Goal: Transaction & Acquisition: Purchase product/service

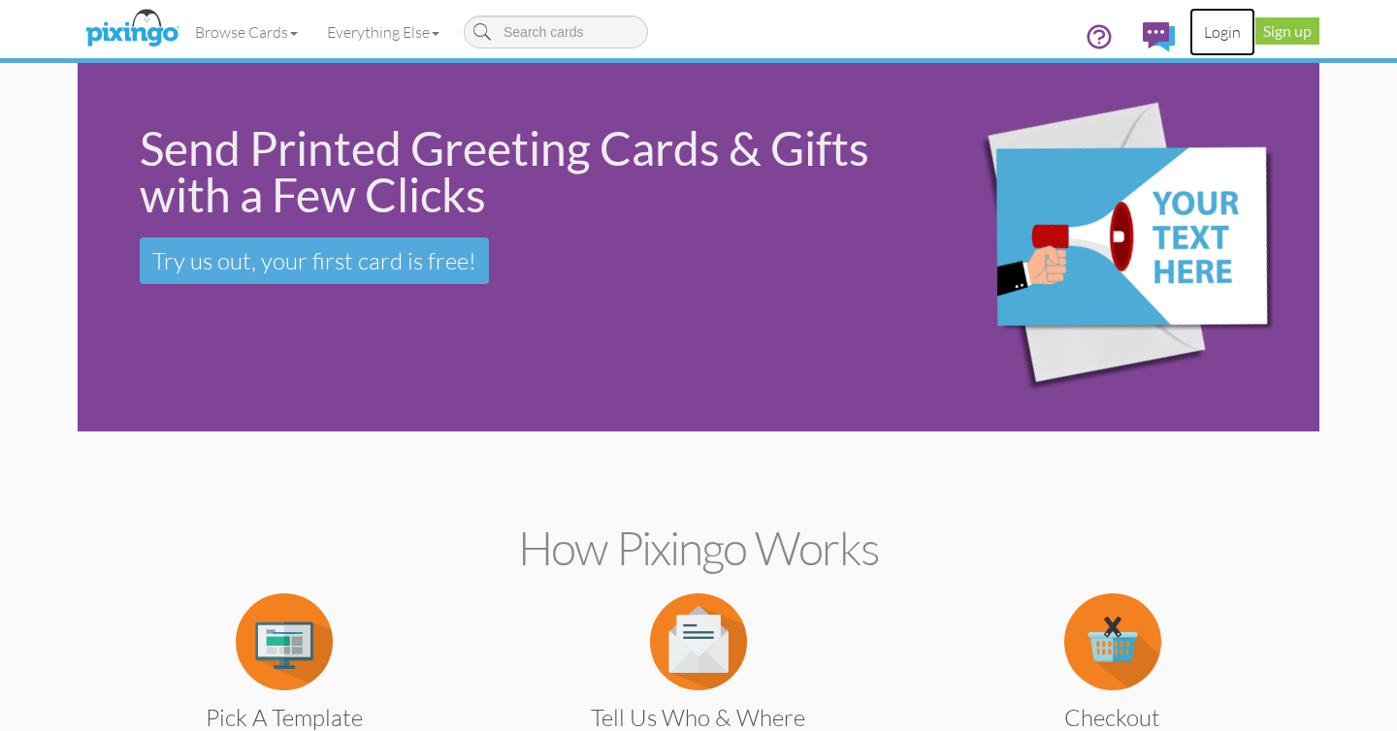
click at [1211, 29] on link "Login" at bounding box center [1222, 32] width 66 height 48
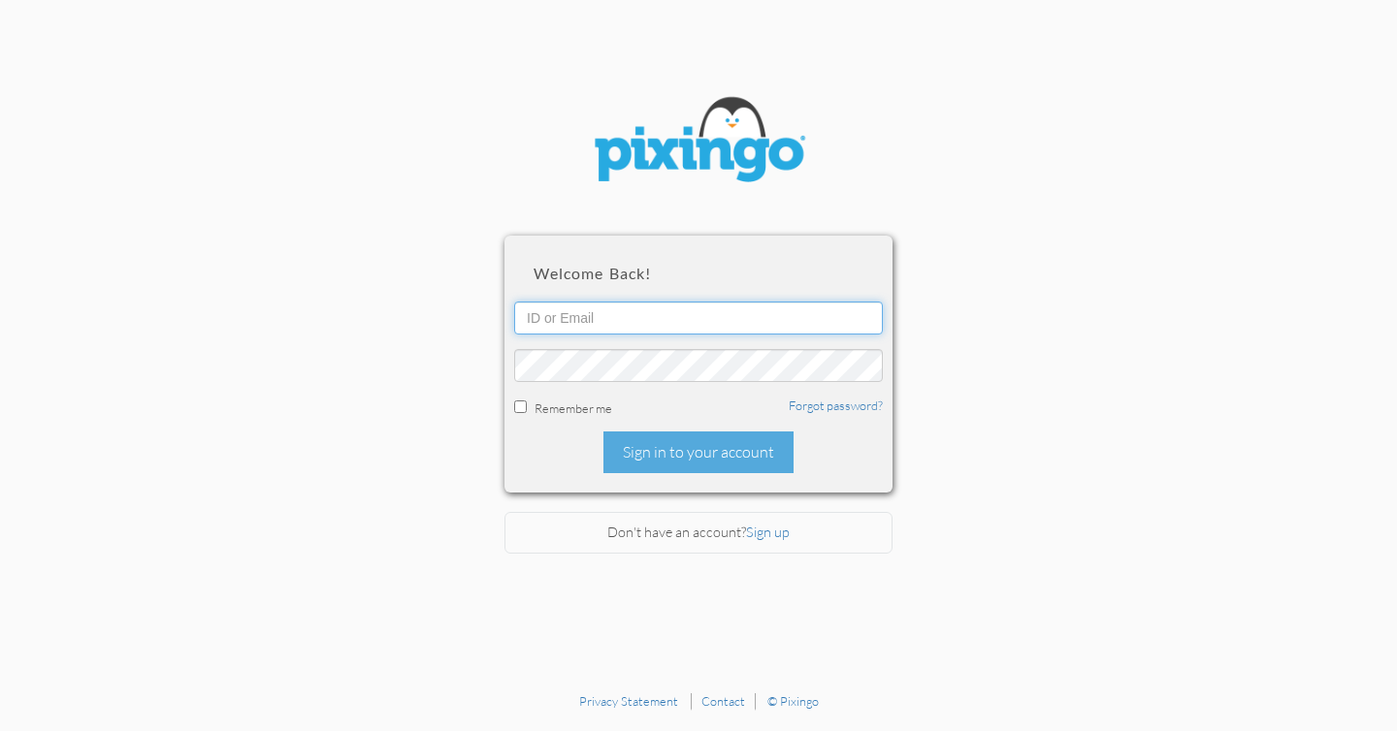
click at [774, 311] on input "text" at bounding box center [698, 318] width 369 height 33
click at [445, 119] on section "Welcome back! Remember me Forgot password? Sign in to your account Don't have a…" at bounding box center [698, 341] width 1397 height 683
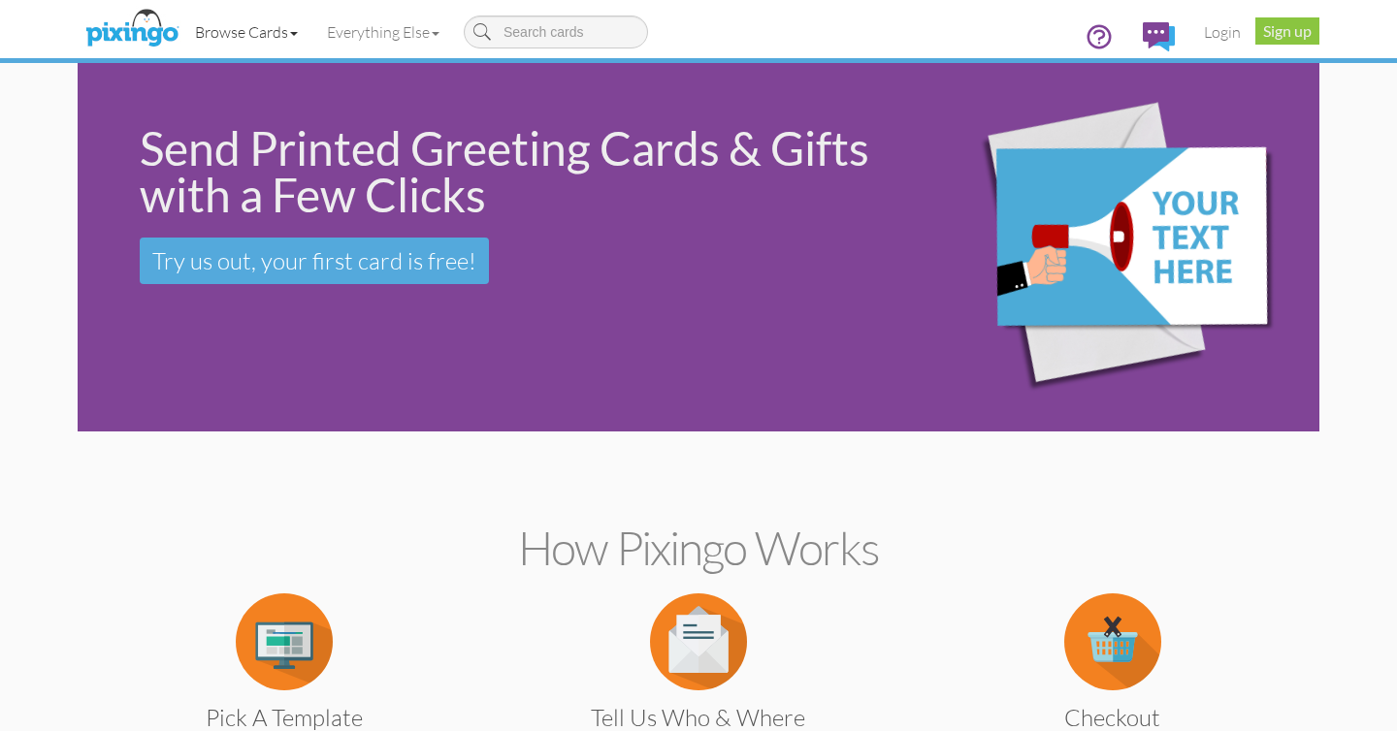
click at [290, 26] on link "Browse Cards" at bounding box center [246, 32] width 132 height 48
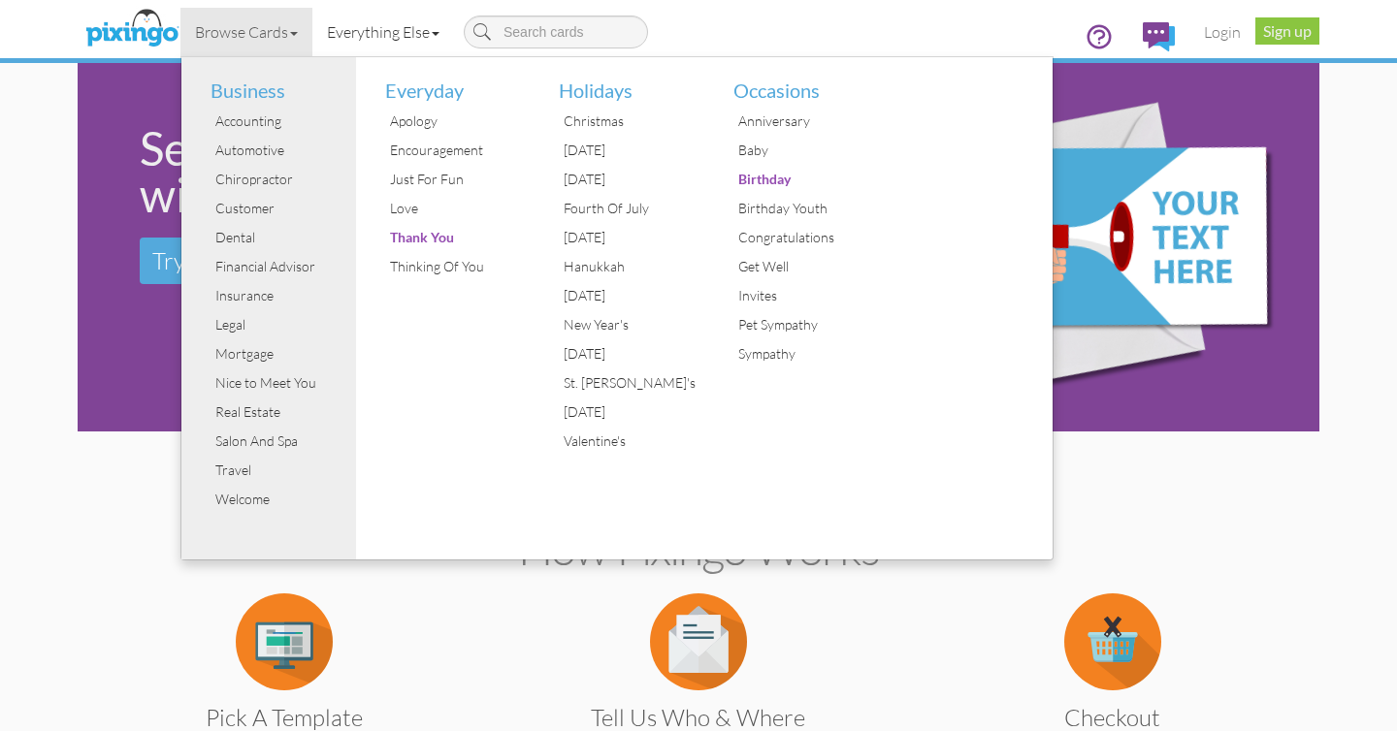
click at [359, 38] on link "Everything Else" at bounding box center [383, 32] width 142 height 48
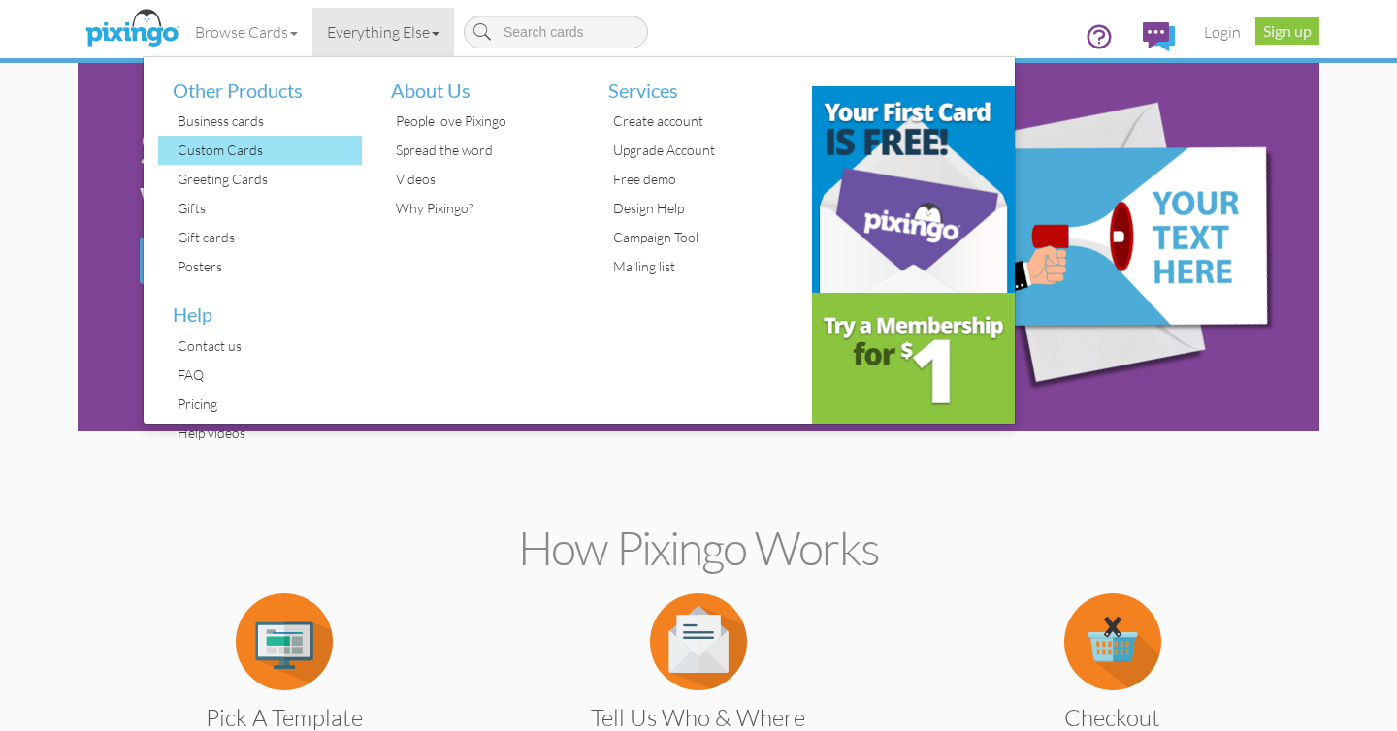
click at [204, 144] on div "Custom Cards" at bounding box center [267, 150] width 189 height 29
